Goal: Information Seeking & Learning: Learn about a topic

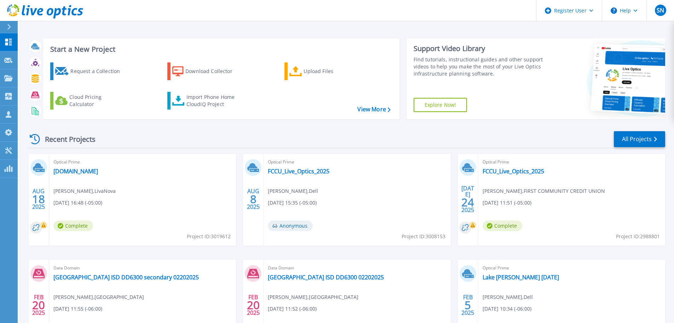
scroll to position [35, 0]
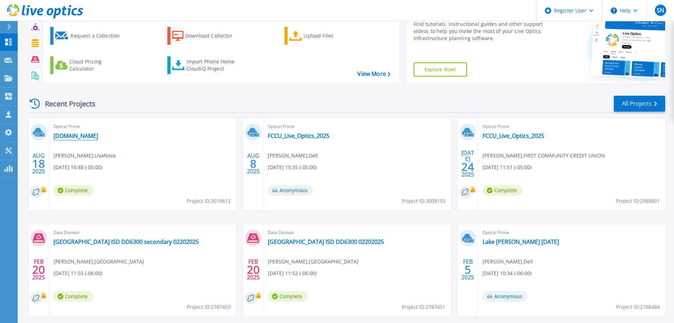
click at [90, 136] on link "[DOMAIN_NAME]" at bounding box center [75, 135] width 45 height 7
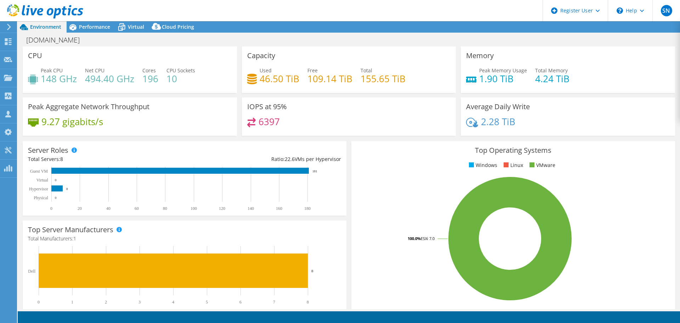
select select "USD"
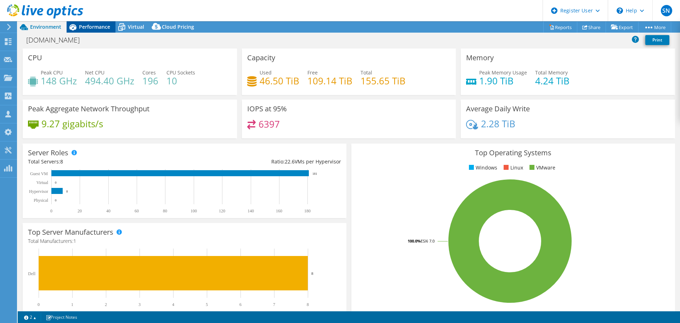
click at [98, 29] on span "Performance" at bounding box center [94, 26] width 31 height 7
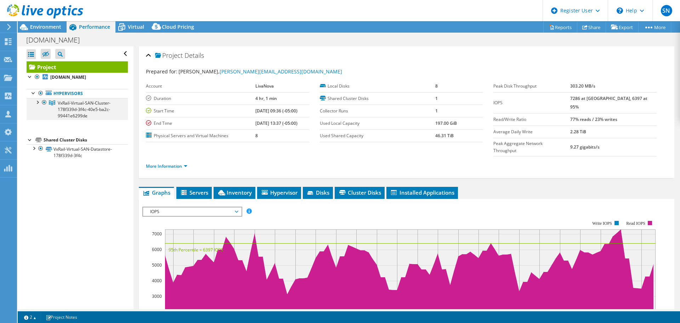
click at [39, 102] on div at bounding box center [37, 101] width 7 height 7
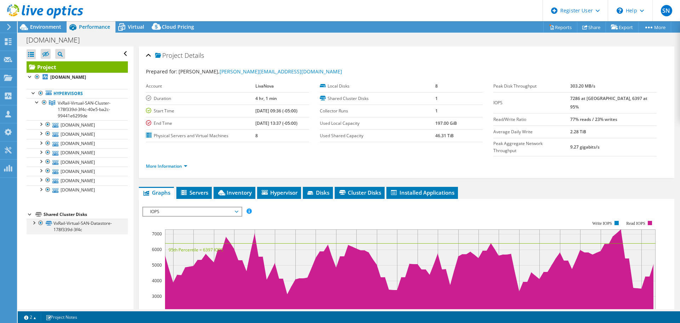
click at [33, 221] on div at bounding box center [33, 221] width 7 height 7
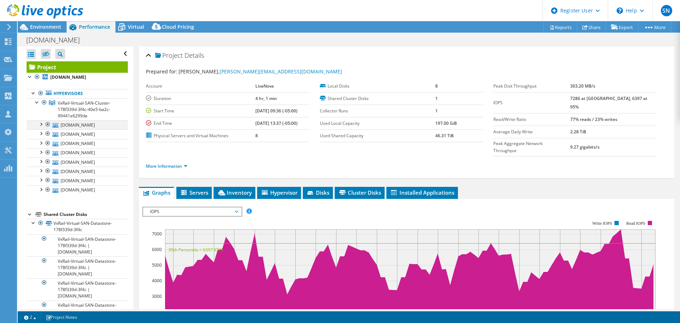
click at [40, 125] on div at bounding box center [40, 123] width 7 height 7
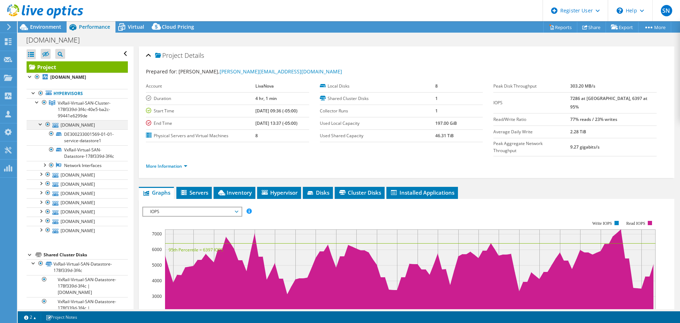
click at [40, 125] on div at bounding box center [40, 123] width 7 height 7
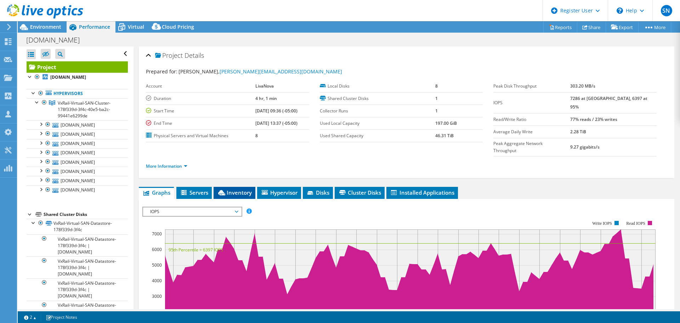
click at [242, 189] on span "Inventory" at bounding box center [234, 192] width 35 height 7
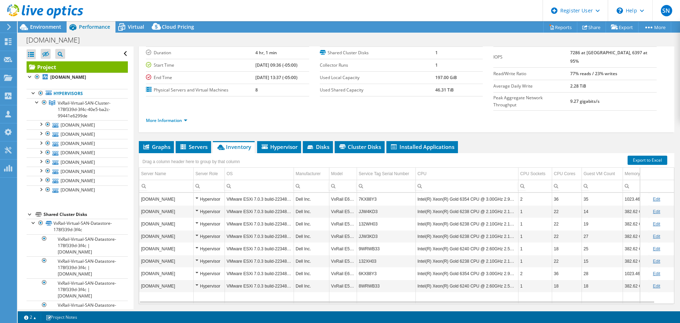
scroll to position [53, 0]
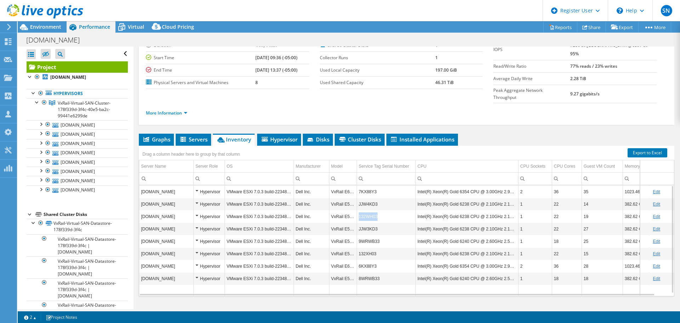
drag, startPoint x: 379, startPoint y: 201, endPoint x: 359, endPoint y: 200, distance: 20.2
click at [359, 210] on td "132WH03" at bounding box center [386, 216] width 59 height 12
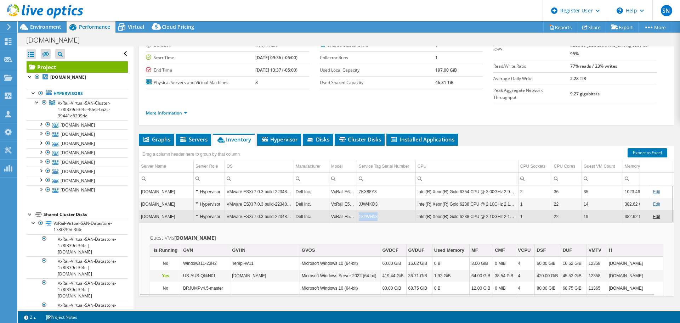
drag, startPoint x: 379, startPoint y: 199, endPoint x: 357, endPoint y: 203, distance: 22.4
click at [357, 210] on td "132WH03" at bounding box center [386, 216] width 59 height 12
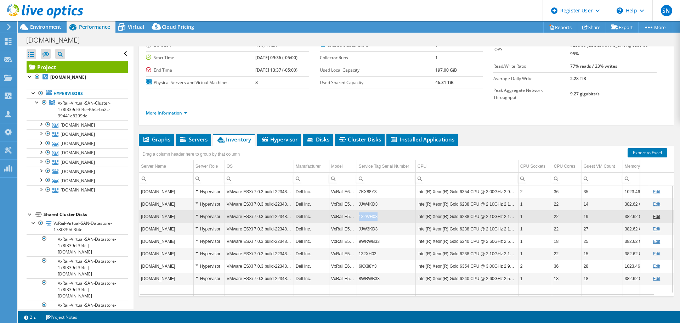
drag, startPoint x: 381, startPoint y: 201, endPoint x: 359, endPoint y: 200, distance: 21.6
click at [359, 210] on td "132WH03" at bounding box center [386, 216] width 59 height 12
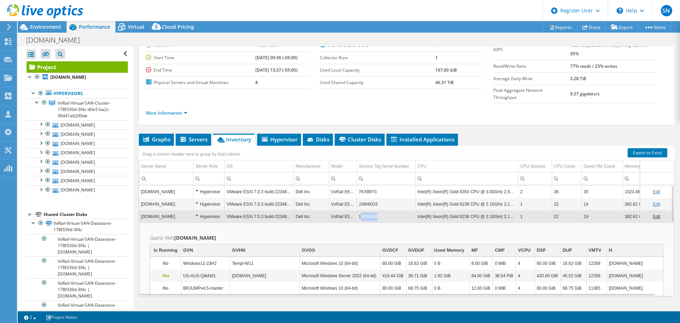
drag, startPoint x: 381, startPoint y: 204, endPoint x: 360, endPoint y: 203, distance: 20.6
click at [360, 210] on td "132WH03" at bounding box center [386, 216] width 59 height 12
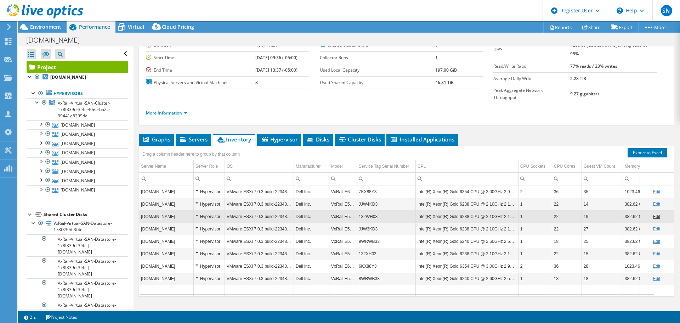
click at [359, 210] on td "132WH03" at bounding box center [386, 216] width 59 height 12
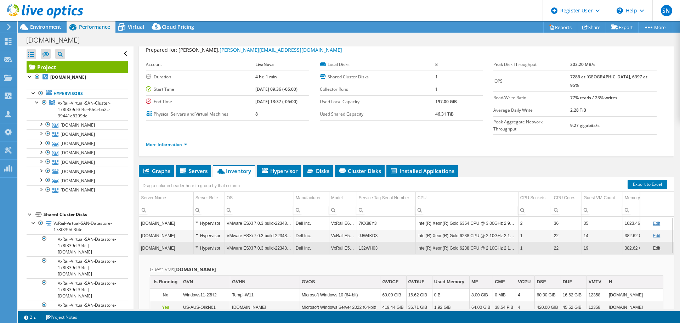
scroll to position [0, 0]
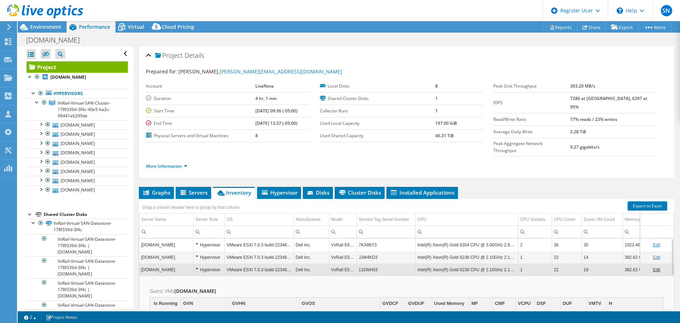
click at [370, 263] on td "132WH03" at bounding box center [386, 269] width 59 height 12
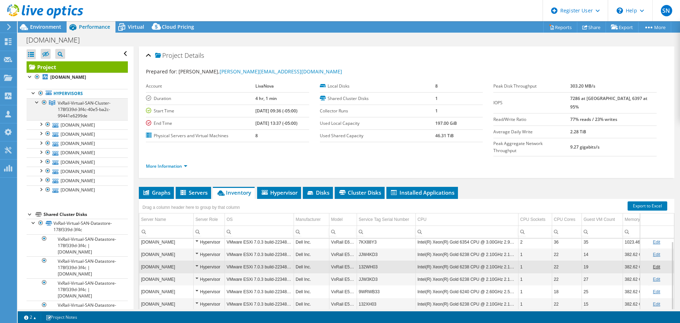
drag, startPoint x: 38, startPoint y: 102, endPoint x: 42, endPoint y: 103, distance: 4.7
click at [38, 102] on div at bounding box center [37, 101] width 7 height 7
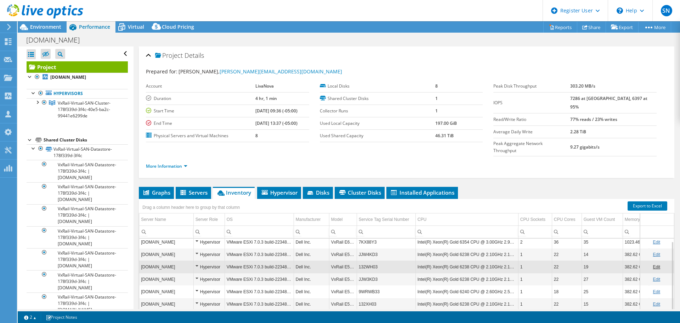
click at [29, 139] on div at bounding box center [30, 139] width 7 height 7
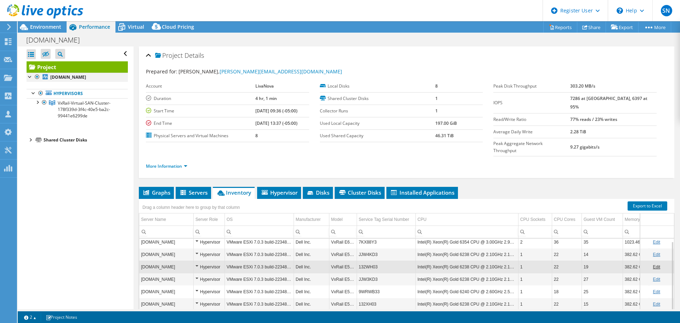
click at [29, 76] on div at bounding box center [30, 76] width 7 height 7
click at [29, 75] on div at bounding box center [30, 76] width 7 height 7
click at [32, 93] on div at bounding box center [33, 92] width 7 height 7
click at [35, 93] on div at bounding box center [33, 92] width 7 height 7
click at [36, 102] on div at bounding box center [37, 101] width 7 height 7
